Goal: Task Accomplishment & Management: Manage account settings

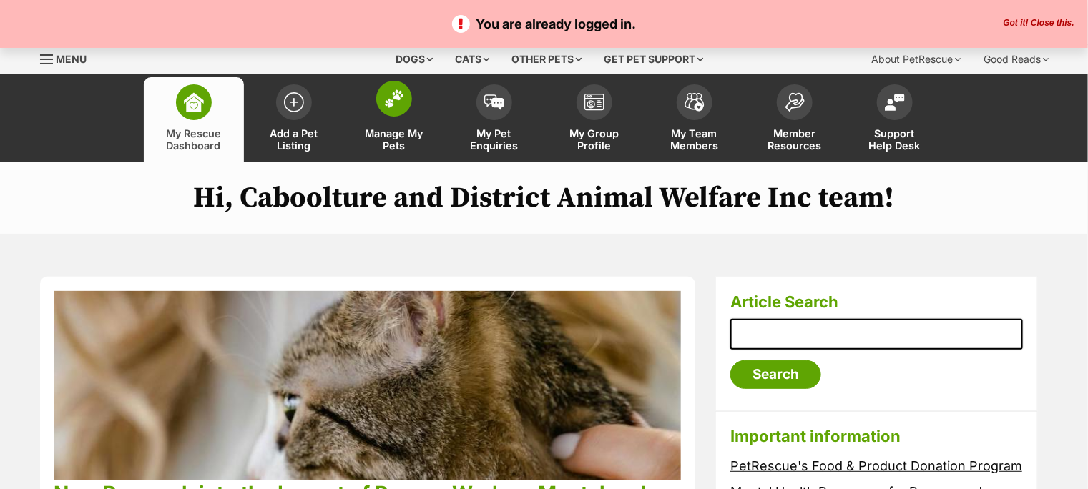
drag, startPoint x: 0, startPoint y: 0, endPoint x: 398, endPoint y: 116, distance: 414.8
click at [398, 116] on link "Manage My Pets" at bounding box center [394, 119] width 100 height 85
click at [393, 106] on img at bounding box center [394, 98] width 20 height 19
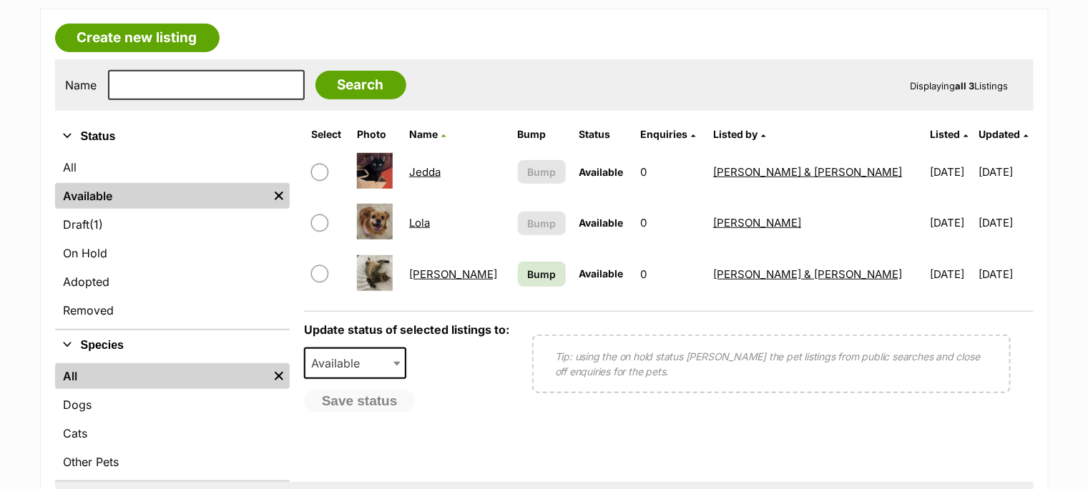
scroll to position [238, 0]
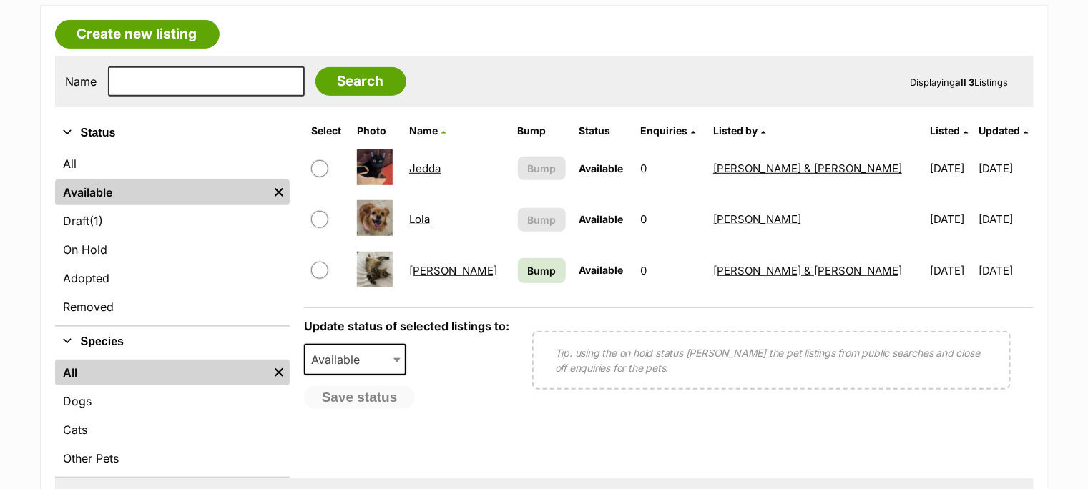
click at [430, 222] on link "Lola" at bounding box center [419, 219] width 21 height 14
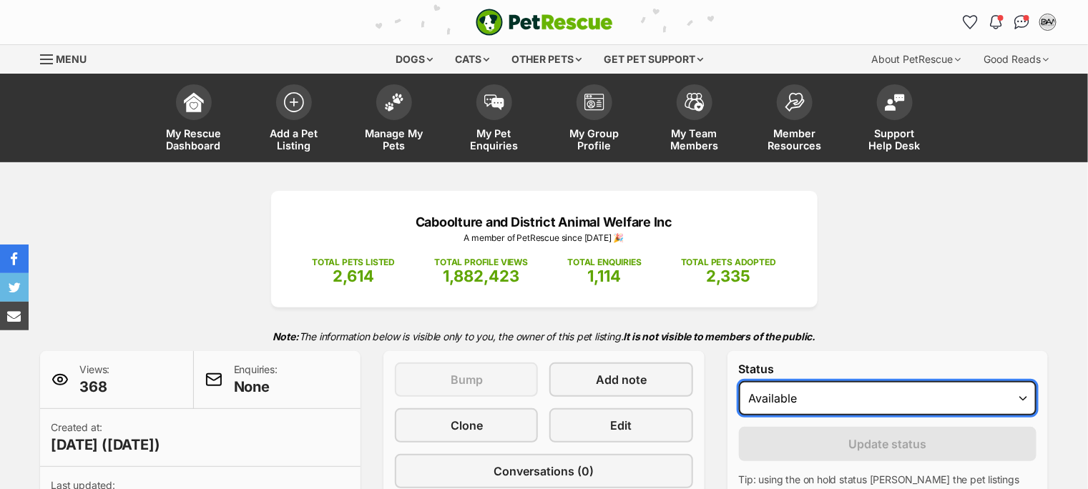
click at [891, 396] on select "Draft Available On hold Adopted" at bounding box center [888, 398] width 298 height 34
select select "on_hold"
click at [739, 381] on select "Draft Available On hold Adopted" at bounding box center [888, 398] width 298 height 34
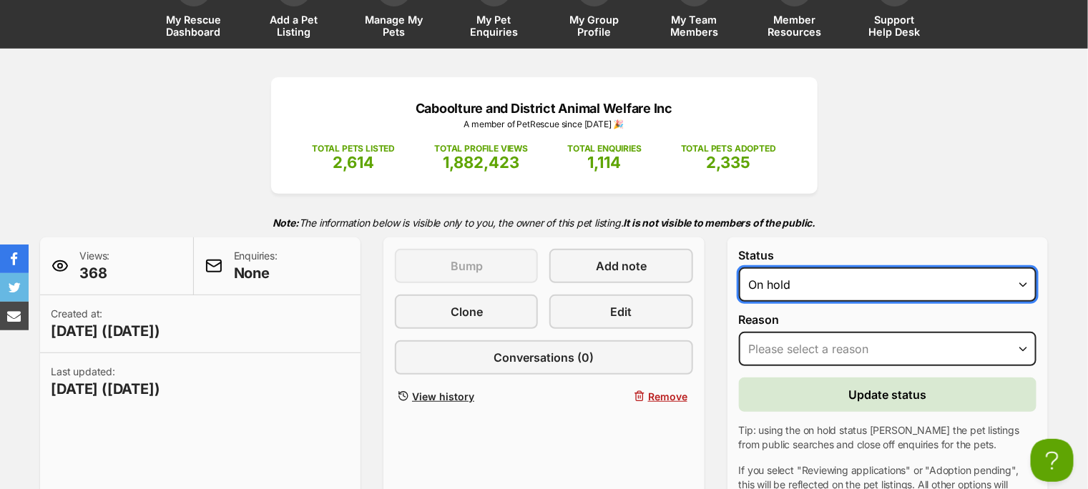
scroll to position [159, 0]
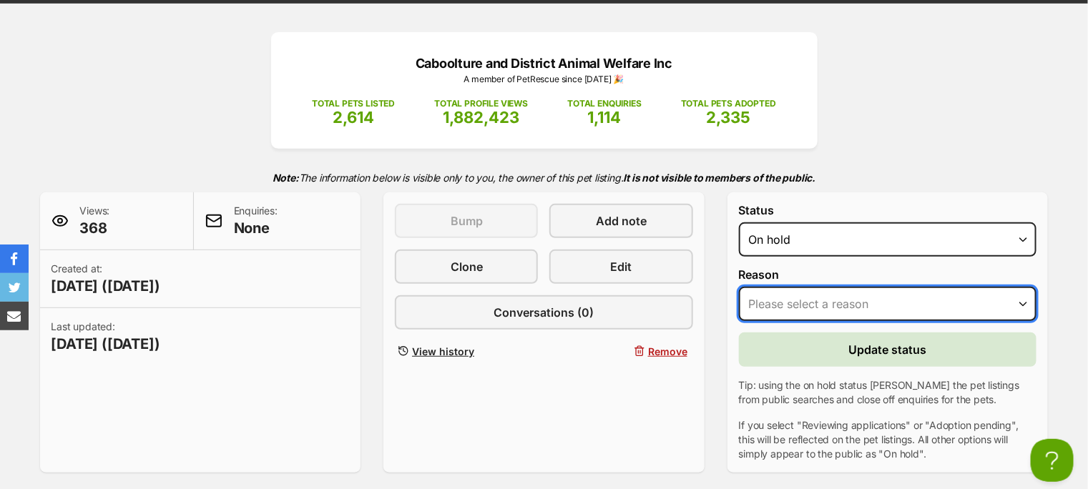
click at [872, 302] on select "Please select a reason Medical reasons Reviewing applications Adoption pending …" at bounding box center [888, 304] width 298 height 34
select select "reviewing_applications"
click at [739, 287] on select "Please select a reason Medical reasons Reviewing applications Adoption pending …" at bounding box center [888, 304] width 298 height 34
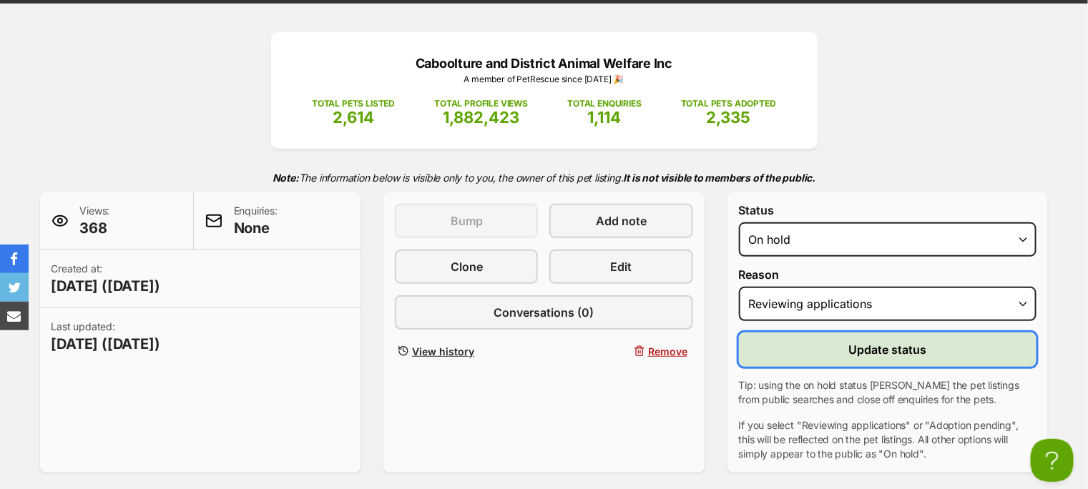
click at [904, 343] on span "Update status" at bounding box center [888, 349] width 78 height 17
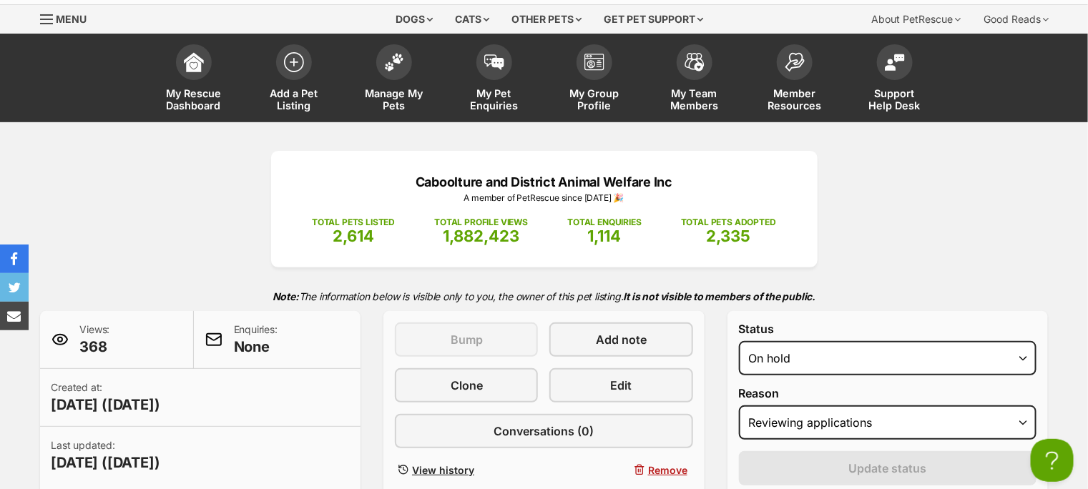
scroll to position [0, 0]
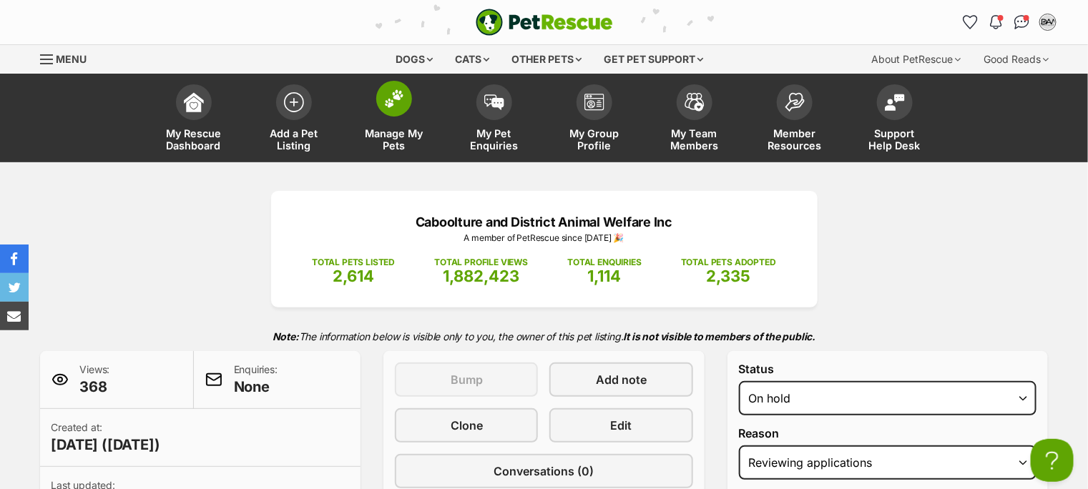
click at [399, 102] on img at bounding box center [394, 98] width 20 height 19
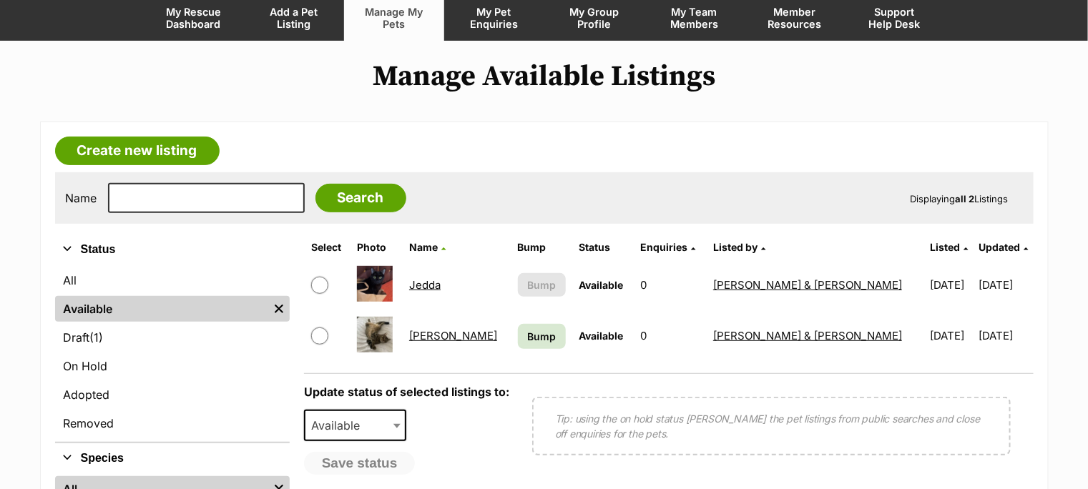
scroll to position [159, 0]
